Goal: Task Accomplishment & Management: Manage account settings

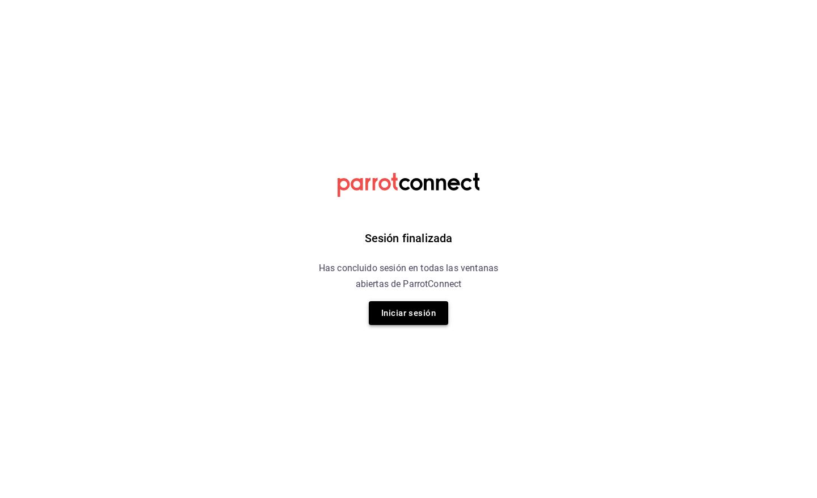
click at [428, 315] on button "Iniciar sesión" at bounding box center [408, 313] width 79 height 24
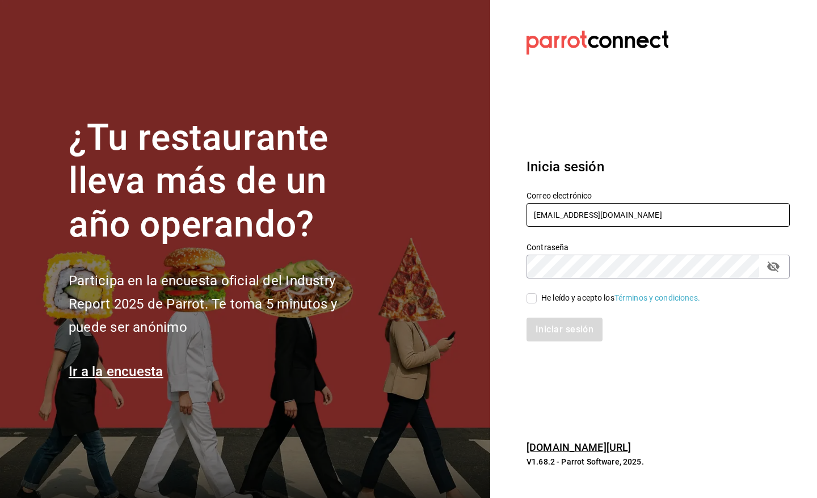
click at [611, 209] on input "gm@peace.com" at bounding box center [657, 215] width 263 height 24
type input "pr@peace.com"
click at [529, 298] on input "He leído y acepto los Términos y condiciones." at bounding box center [531, 298] width 10 height 10
checkbox input "true"
click at [542, 329] on button "Iniciar sesión" at bounding box center [564, 330] width 77 height 24
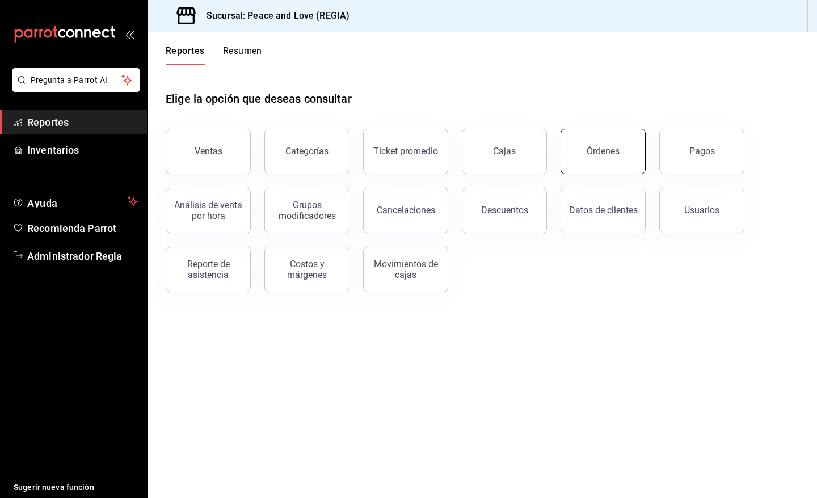
click at [591, 157] on button "Órdenes" at bounding box center [602, 151] width 85 height 45
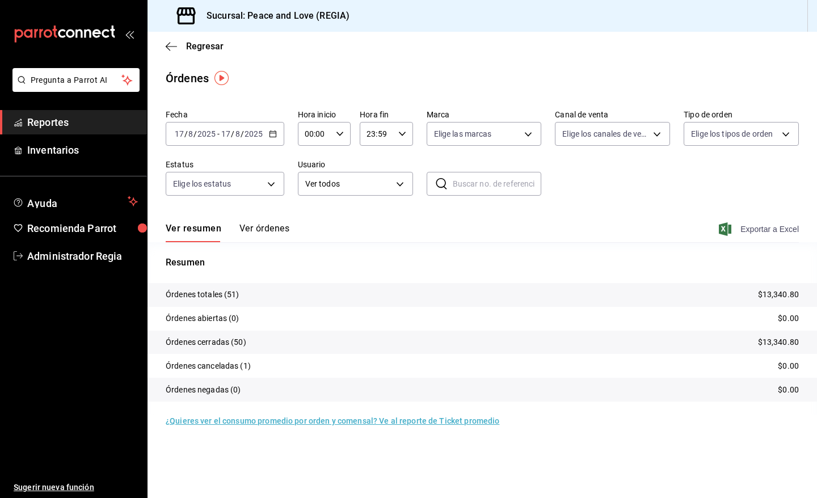
click at [733, 230] on span "Exportar a Excel" at bounding box center [760, 229] width 78 height 14
click at [200, 39] on div "Regresar" at bounding box center [481, 46] width 669 height 29
click at [200, 44] on span "Regresar" at bounding box center [204, 46] width 37 height 11
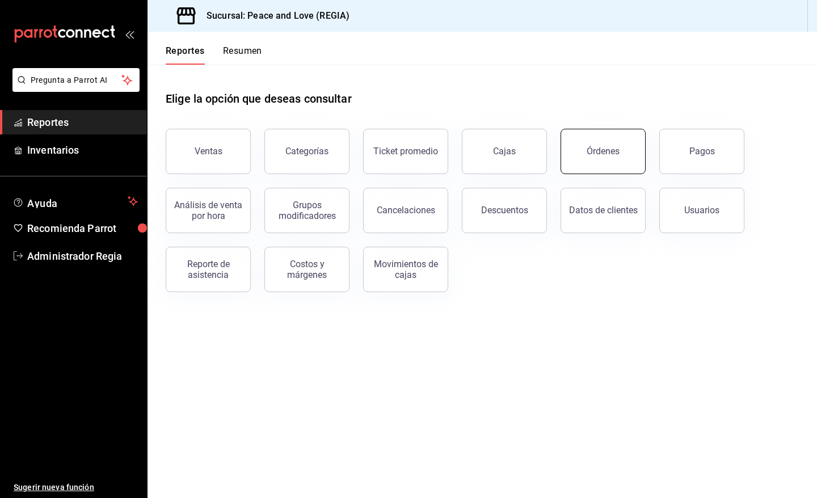
click at [622, 150] on button "Órdenes" at bounding box center [602, 151] width 85 height 45
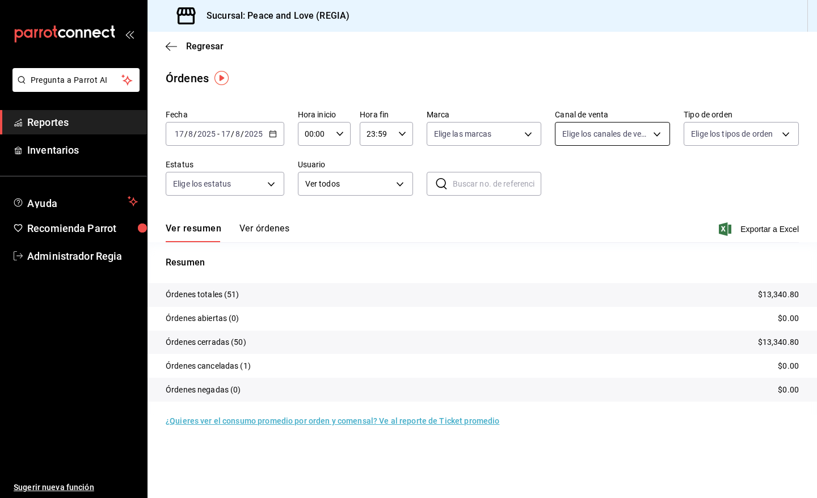
click at [644, 138] on body "Pregunta a Parrot AI Reportes Inventarios Ayuda Recomienda Parrot Administrador…" at bounding box center [408, 249] width 817 height 498
click at [567, 241] on input "checkbox" at bounding box center [567, 241] width 10 height 10
checkbox input "true"
type input "UBER_EATS"
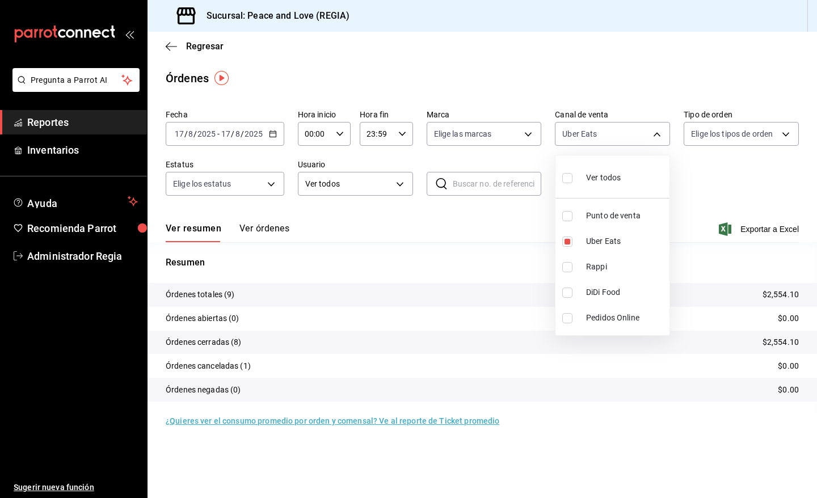
click at [567, 241] on input "checkbox" at bounding box center [567, 241] width 10 height 10
checkbox input "false"
click at [567, 267] on input "checkbox" at bounding box center [567, 267] width 10 height 10
checkbox input "true"
type input "RAPPI"
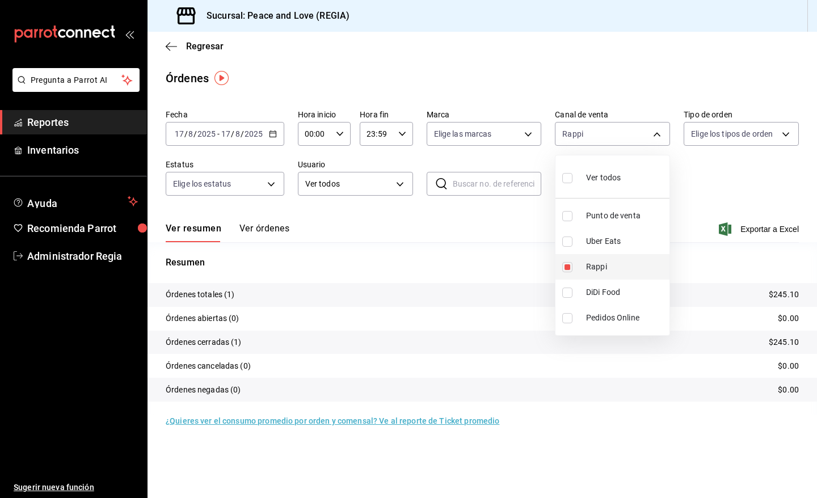
click at [567, 267] on input "checkbox" at bounding box center [567, 267] width 10 height 10
checkbox input "false"
click at [197, 43] on div at bounding box center [408, 249] width 817 height 498
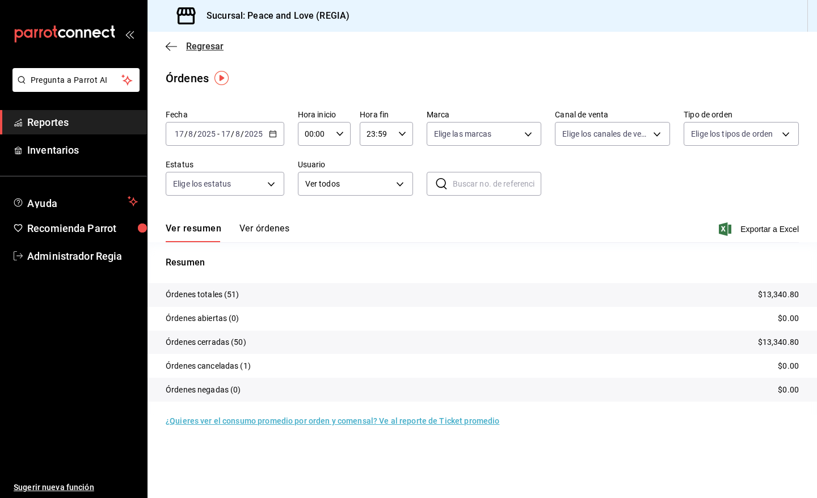
click at [198, 47] on span "Regresar" at bounding box center [204, 46] width 37 height 11
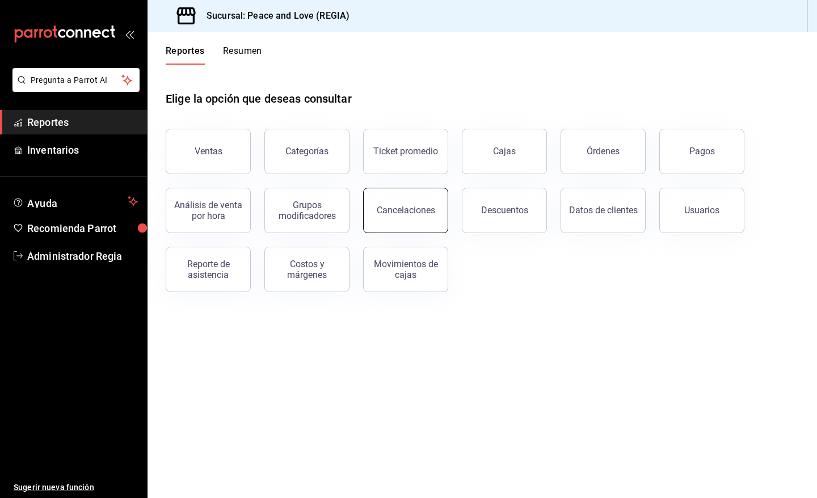
click at [374, 229] on button "Cancelaciones" at bounding box center [405, 210] width 85 height 45
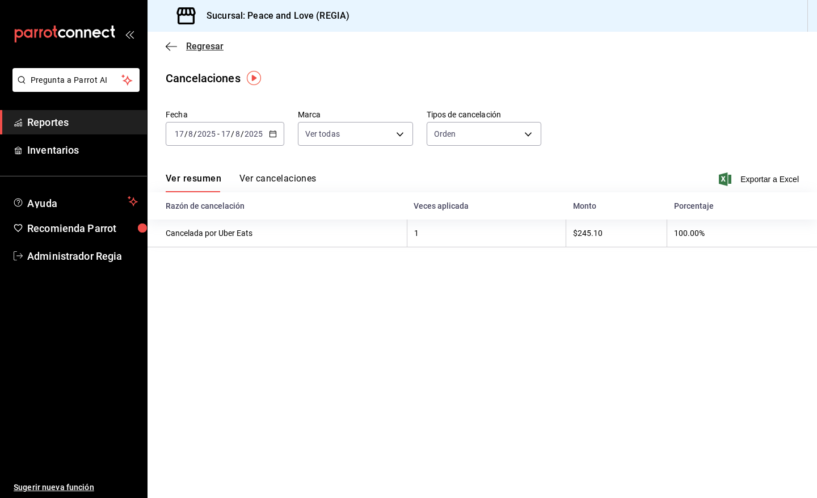
click at [191, 47] on span "Regresar" at bounding box center [204, 46] width 37 height 11
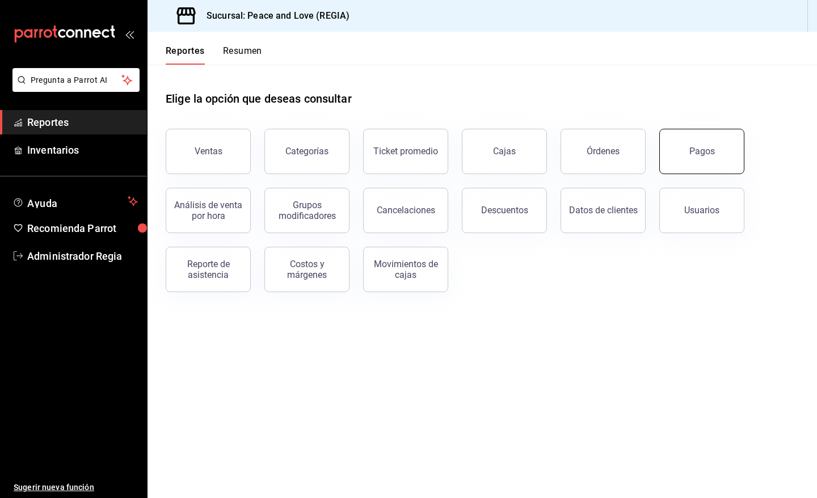
click at [690, 151] on div "Pagos" at bounding box center [702, 151] width 26 height 11
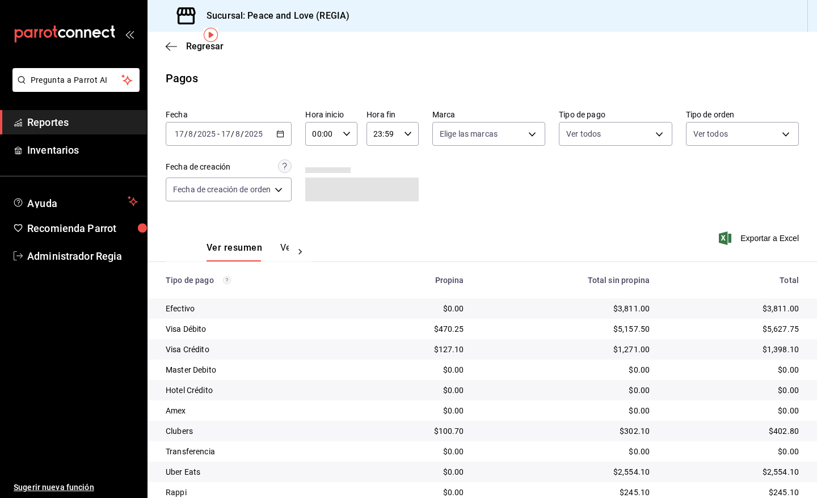
scroll to position [43, 0]
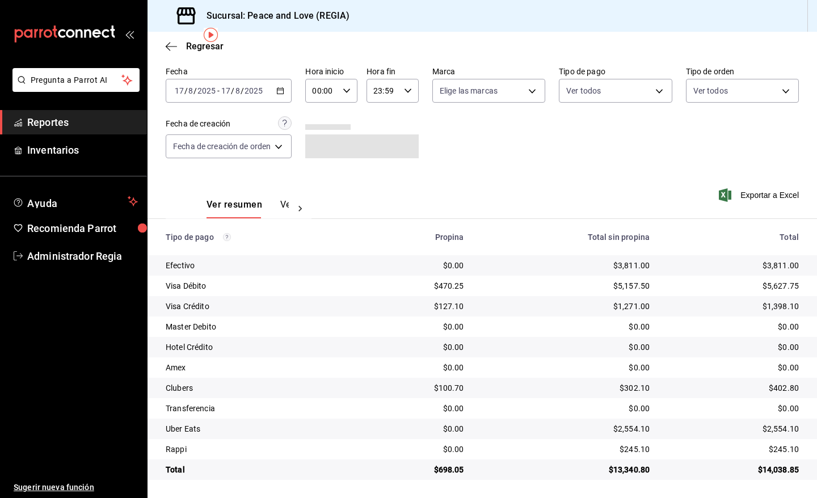
click at [275, 91] on div "[DATE] [DATE] - [DATE] [DATE]" at bounding box center [229, 91] width 126 height 24
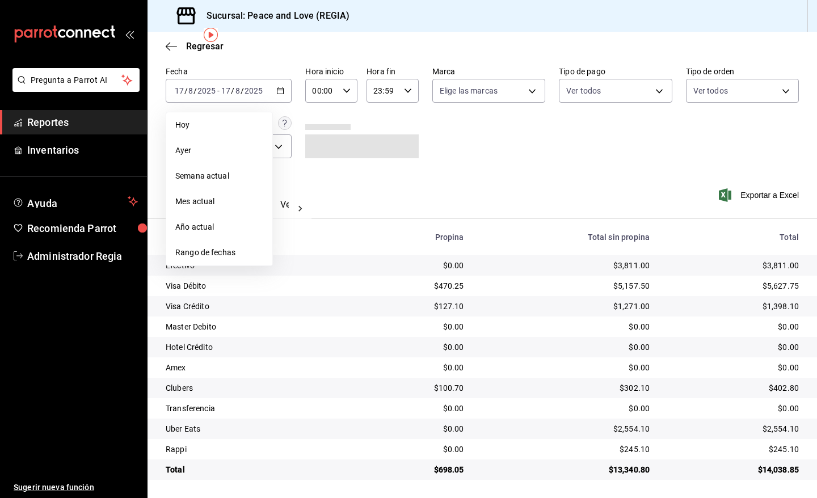
click at [341, 91] on div "00:00 Hora inicio" at bounding box center [331, 91] width 52 height 24
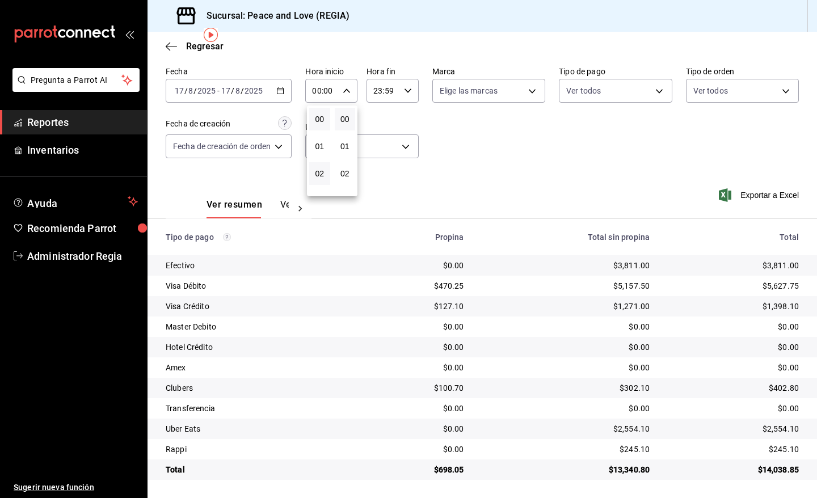
click at [321, 165] on button "02" at bounding box center [319, 173] width 21 height 23
type input "02:00"
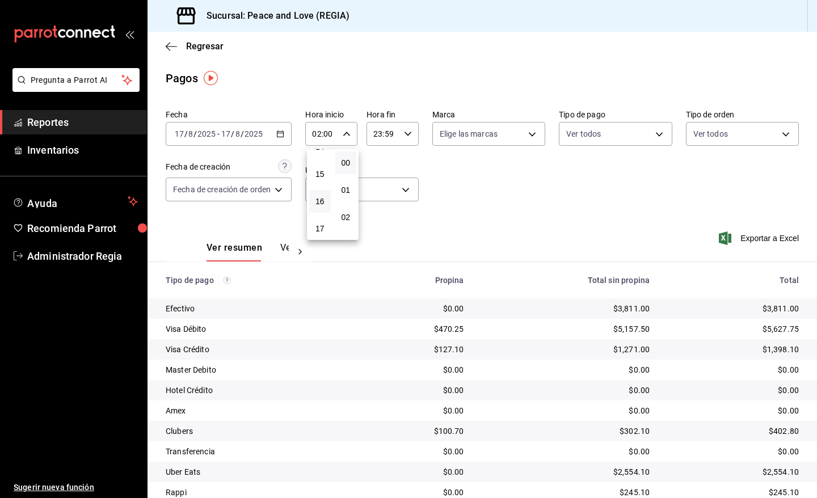
scroll to position [369, 0]
click at [320, 171] on span "14" at bounding box center [320, 175] width 8 height 9
type input "14:00"
drag, startPoint x: 815, startPoint y: 228, endPoint x: 814, endPoint y: 291, distance: 63.0
click at [814, 291] on div at bounding box center [408, 249] width 817 height 498
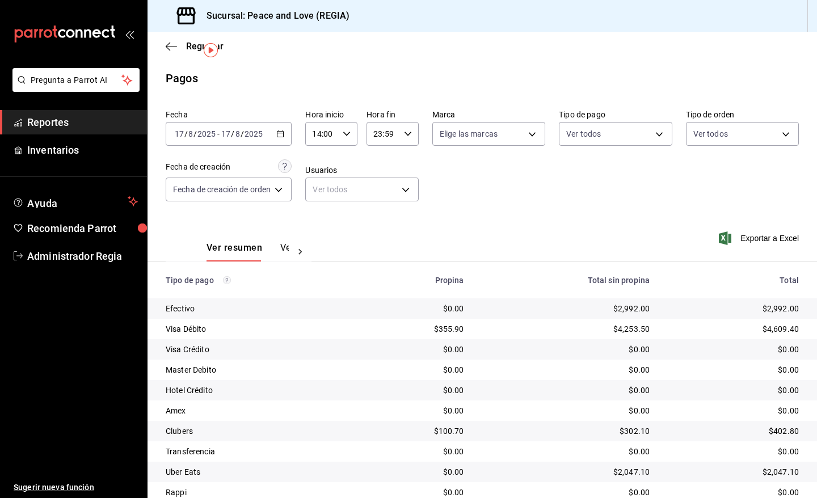
scroll to position [43, 0]
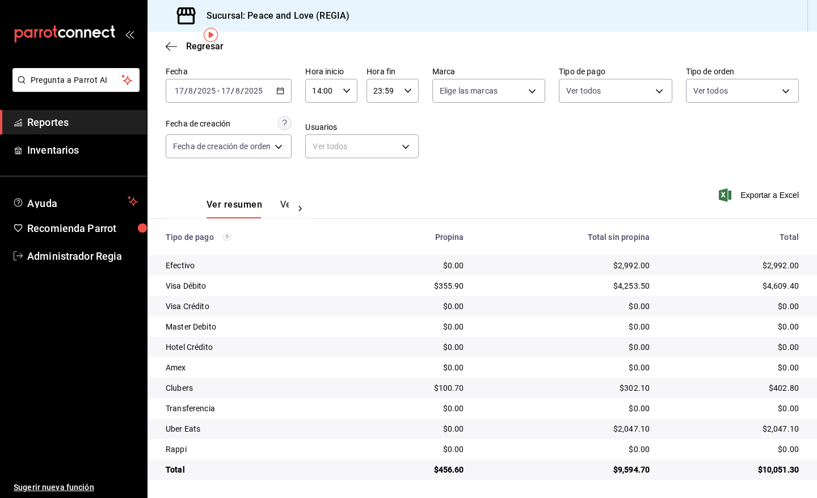
click at [347, 92] on icon "button" at bounding box center [347, 91] width 8 height 8
click at [324, 116] on button "14" at bounding box center [319, 127] width 21 height 23
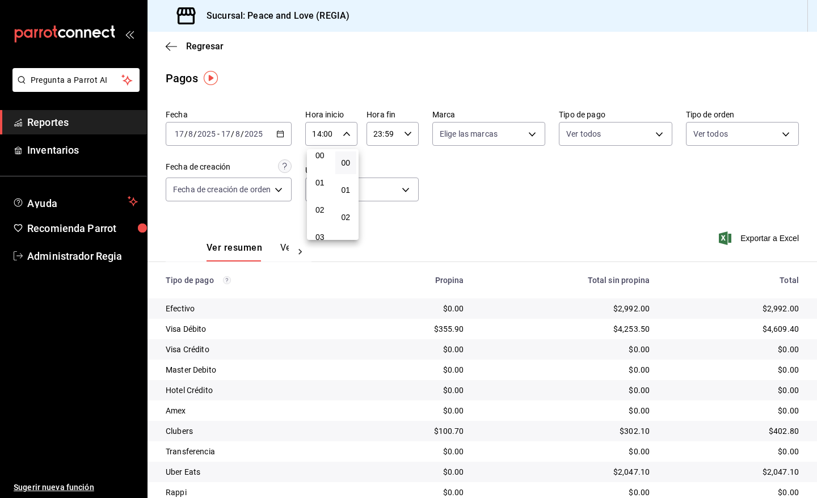
scroll to position [0, 0]
click at [322, 163] on span "00" at bounding box center [320, 162] width 8 height 9
type input "00:00"
drag, startPoint x: 383, startPoint y: 134, endPoint x: 400, endPoint y: 136, distance: 17.1
click at [386, 134] on div at bounding box center [408, 249] width 817 height 498
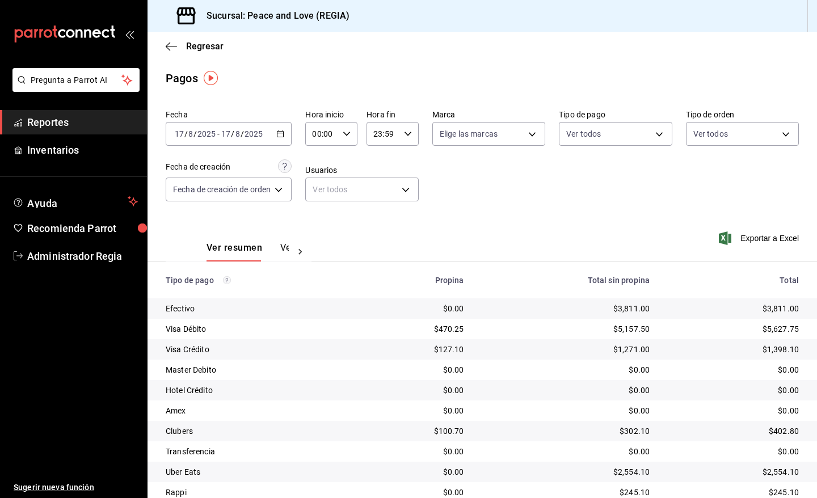
click at [406, 136] on icon "button" at bounding box center [408, 134] width 8 height 8
click at [380, 181] on span "21" at bounding box center [378, 185] width 7 height 9
type input "21:59"
click at [379, 236] on span "23" at bounding box center [381, 240] width 8 height 9
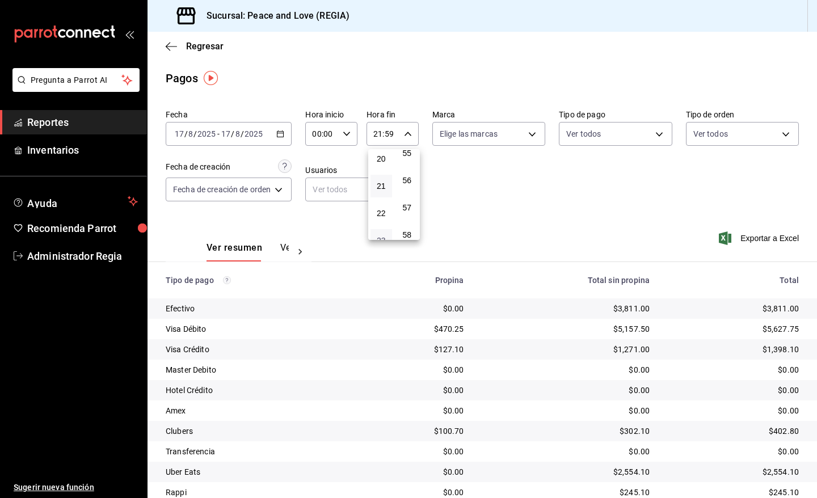
type input "23:59"
click at [381, 162] on span "13" at bounding box center [381, 166] width 8 height 9
type input "13:59"
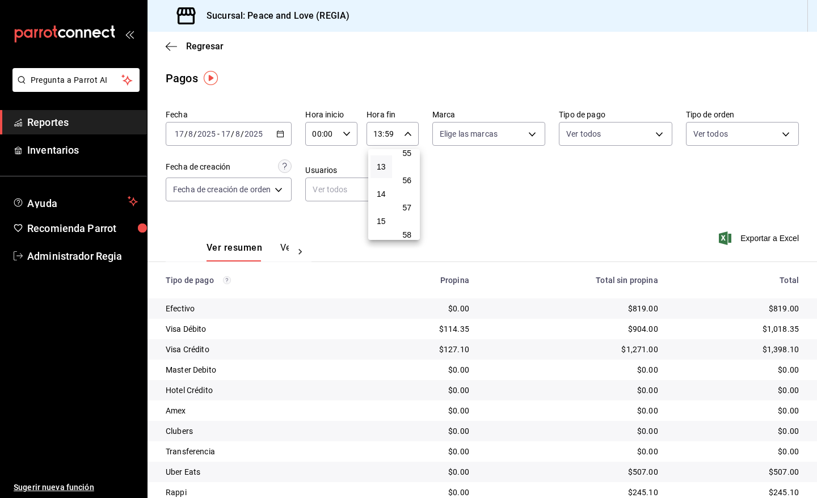
click at [502, 213] on div at bounding box center [408, 249] width 817 height 498
